Goal: Information Seeking & Learning: Learn about a topic

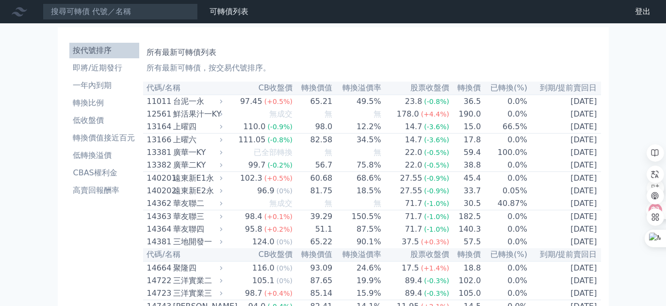
click at [115, 132] on li "轉換價值接近百元" at bounding box center [104, 138] width 70 height 12
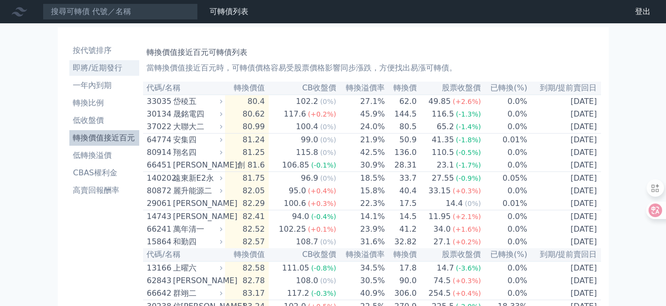
click at [117, 67] on li "即將/近期發行" at bounding box center [104, 68] width 70 height 12
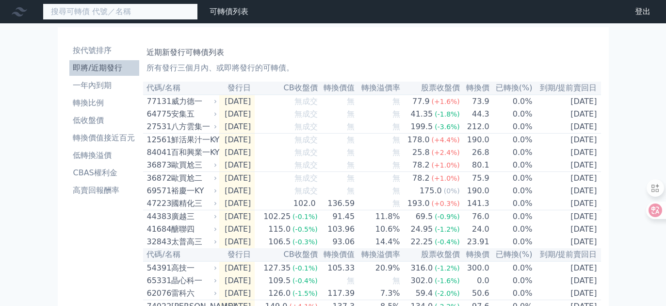
click at [112, 16] on input at bounding box center [120, 11] width 155 height 16
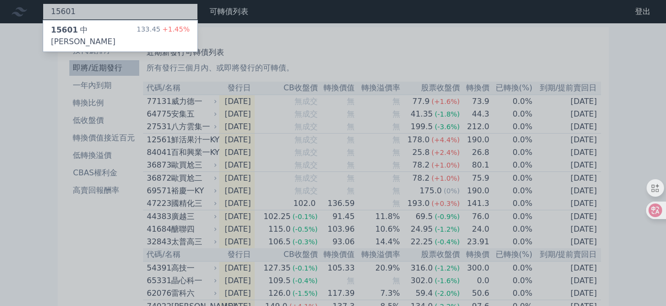
type input "15601"
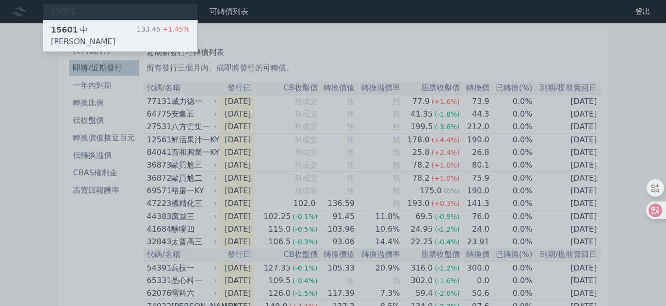
click at [102, 30] on div "15601 中砂一 133.45 +1.45%" at bounding box center [120, 35] width 154 height 31
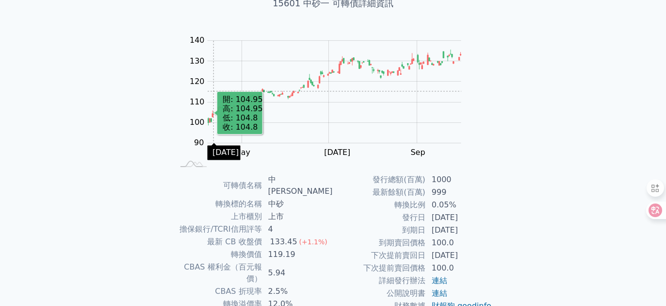
scroll to position [97, 0]
